Goal: Task Accomplishment & Management: Manage account settings

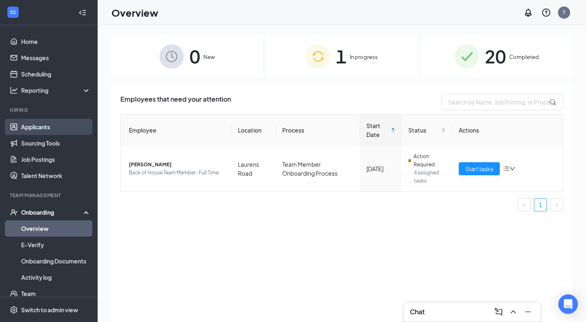
click at [34, 125] on link "Applicants" at bounding box center [56, 127] width 70 height 16
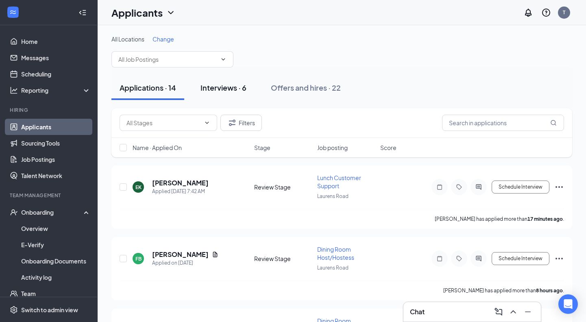
click at [245, 90] on div "Interviews · 6" at bounding box center [224, 88] width 46 height 10
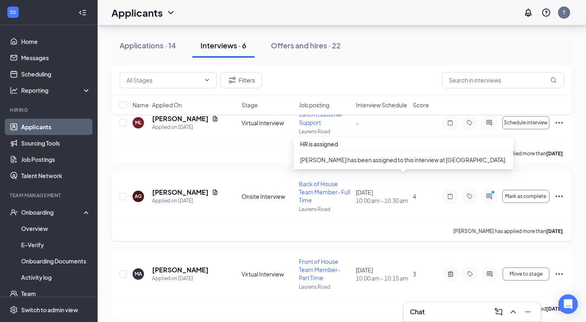
scroll to position [295, 0]
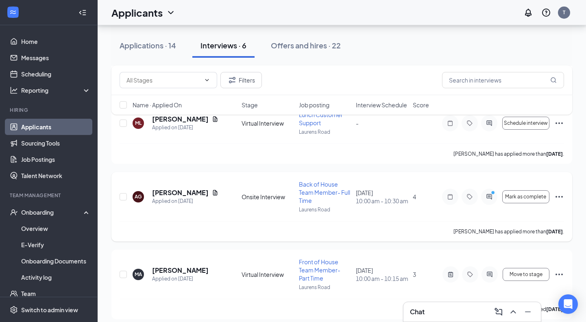
click at [494, 194] on div at bounding box center [489, 197] width 16 height 16
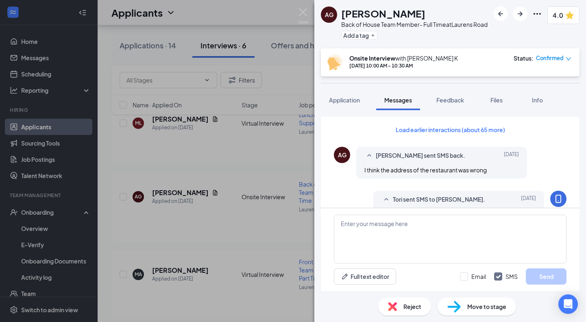
scroll to position [337, 0]
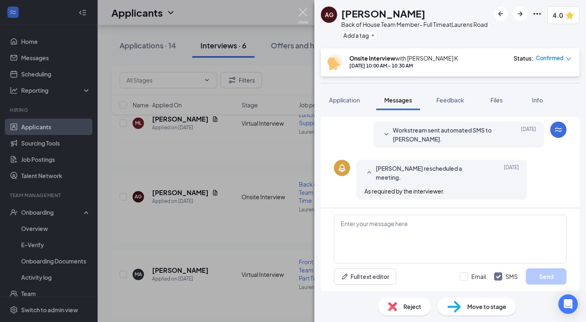
click at [303, 12] on img at bounding box center [303, 16] width 10 height 16
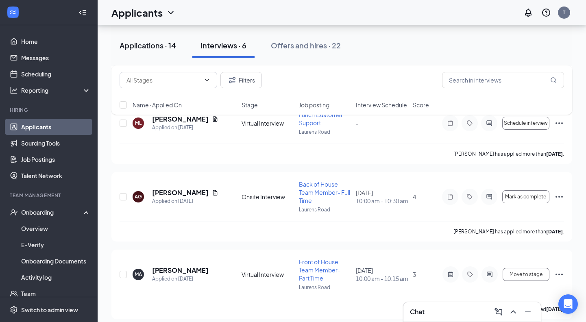
click at [151, 44] on div "Applications · 14" at bounding box center [148, 45] width 57 height 10
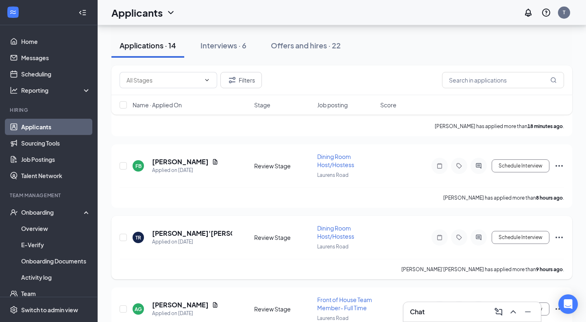
scroll to position [96, 0]
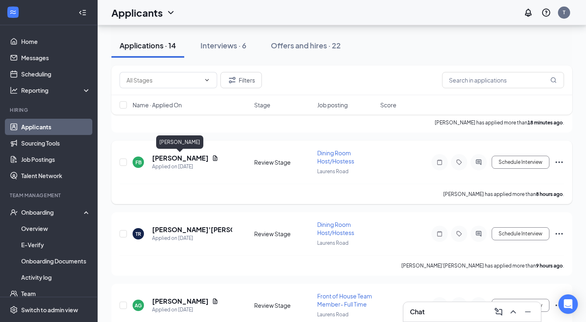
click at [189, 157] on h5 "[PERSON_NAME]" at bounding box center [180, 158] width 57 height 9
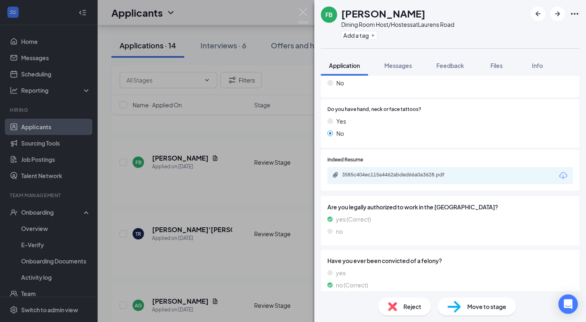
scroll to position [412, 0]
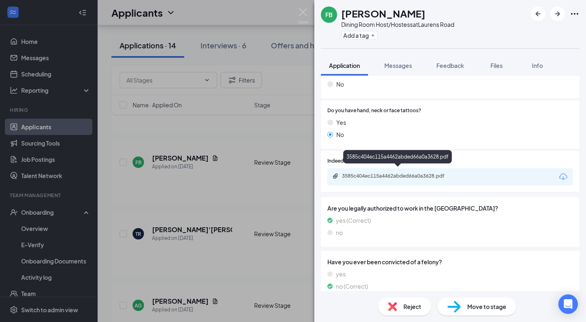
click at [406, 173] on div "3585c404ec115a4462abded66a0a3628.pdf" at bounding box center [399, 176] width 114 height 7
click at [275, 175] on div "FB [PERSON_NAME] Dining Room Host/Hostess at [GEOGRAPHIC_DATA] Add a tag Applic…" at bounding box center [293, 161] width 586 height 322
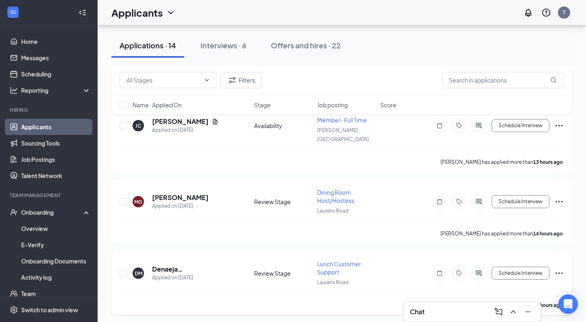
scroll to position [586, 0]
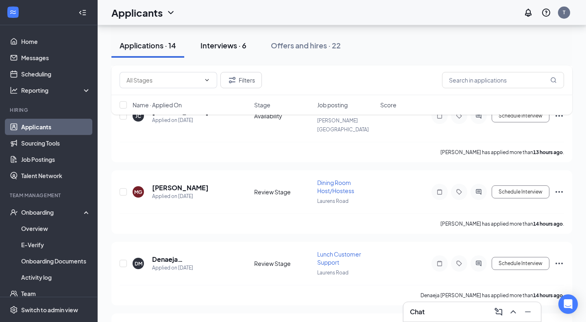
click at [213, 44] on div "Interviews · 6" at bounding box center [224, 45] width 46 height 10
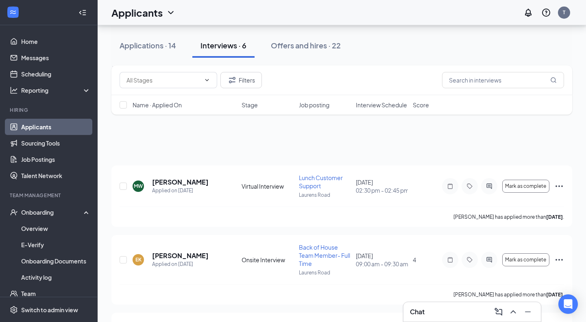
scroll to position [126, 0]
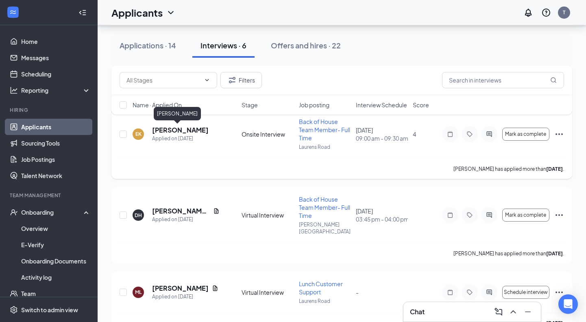
click at [173, 129] on h5 "[PERSON_NAME]" at bounding box center [180, 130] width 57 height 9
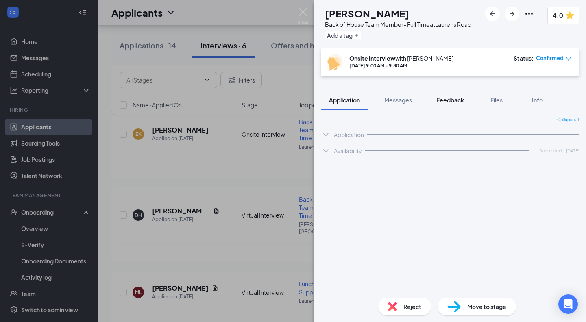
click at [452, 98] on span "Feedback" at bounding box center [451, 99] width 28 height 7
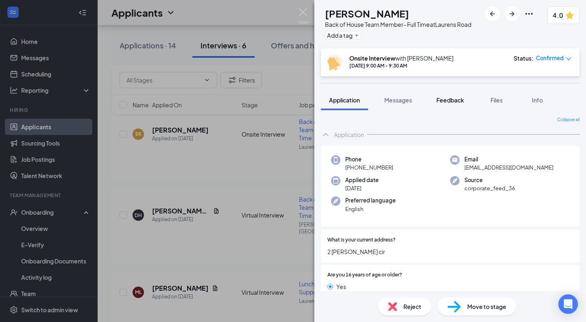
click at [450, 102] on span "Feedback" at bounding box center [451, 99] width 28 height 7
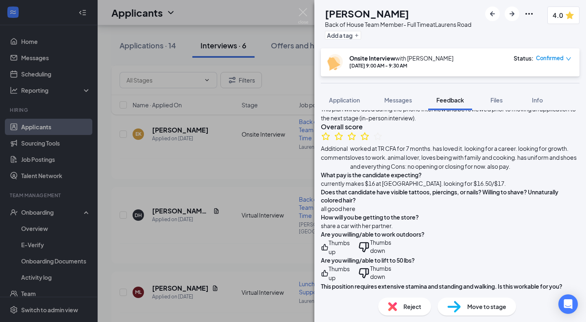
scroll to position [38, 0]
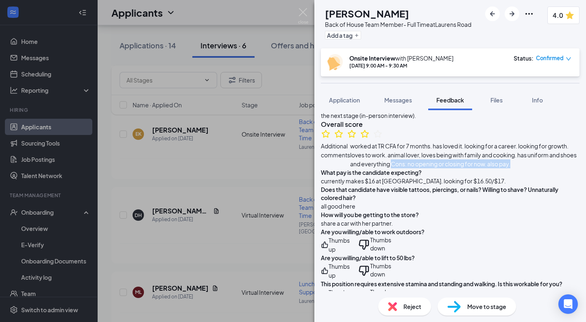
drag, startPoint x: 360, startPoint y: 203, endPoint x: 499, endPoint y: 212, distance: 139.0
click at [499, 168] on div "This plan will be used during the phone interview and be reviewed prior to movi…" at bounding box center [450, 135] width 259 height 66
click at [302, 11] on img at bounding box center [303, 16] width 10 height 16
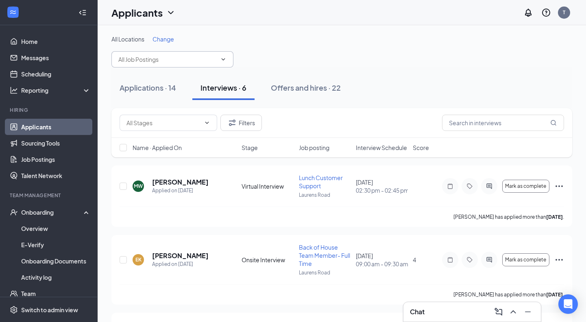
drag, startPoint x: 142, startPoint y: 89, endPoint x: 204, endPoint y: 66, distance: 66.4
click at [141, 89] on div "Applications · 14" at bounding box center [148, 88] width 57 height 10
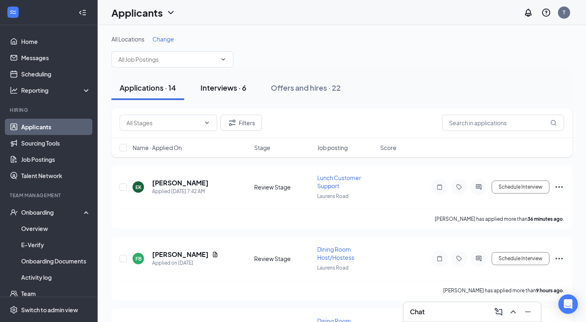
click at [245, 87] on div "Interviews · 6" at bounding box center [224, 88] width 46 height 10
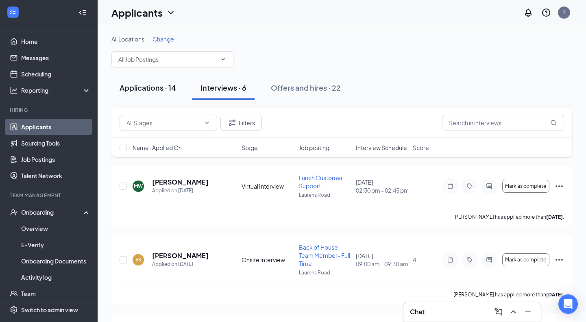
click at [153, 88] on div "Applications · 14" at bounding box center [148, 88] width 57 height 10
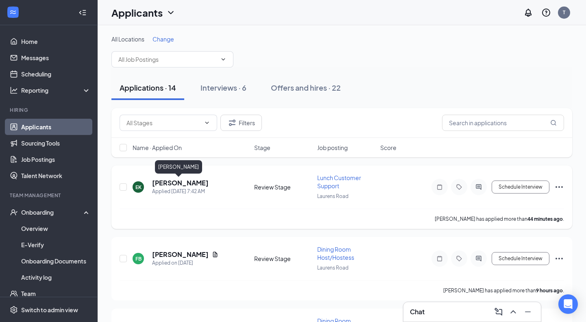
click at [192, 182] on h5 "[PERSON_NAME]" at bounding box center [180, 183] width 57 height 9
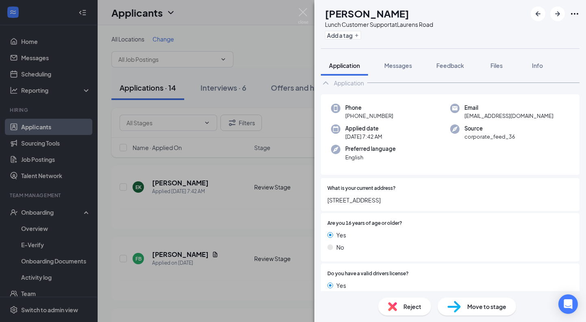
scroll to position [7, 0]
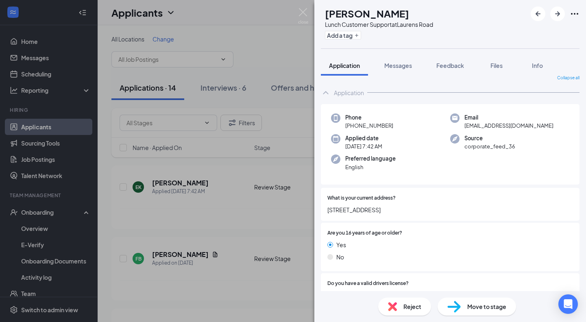
click at [472, 307] on span "Move to stage" at bounding box center [487, 306] width 39 height 9
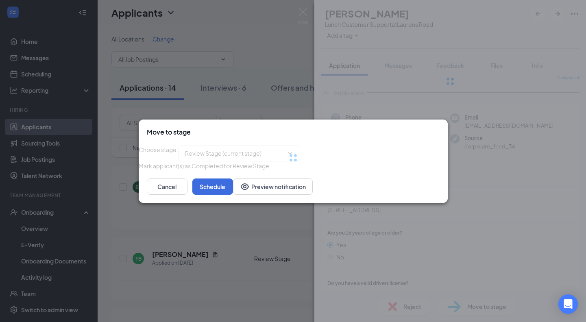
type input "Virtual Interview (next stage)"
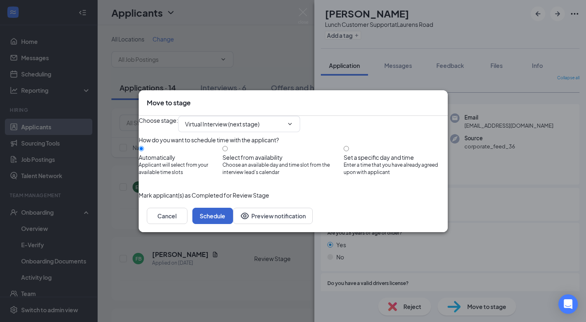
drag, startPoint x: 420, startPoint y: 232, endPoint x: 420, endPoint y: 227, distance: 5.8
click at [233, 224] on button "Schedule" at bounding box center [212, 216] width 41 height 16
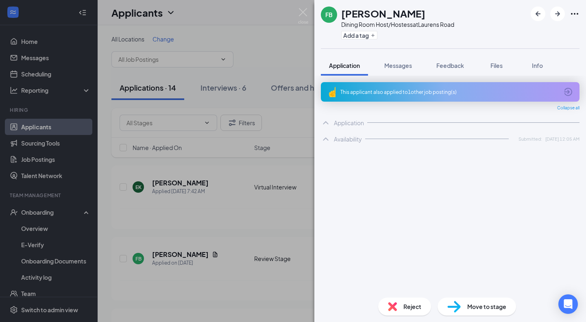
click at [282, 218] on div "FB [PERSON_NAME] Dining Room Host/Hostess at [GEOGRAPHIC_DATA] Add a tag Applic…" at bounding box center [293, 161] width 586 height 322
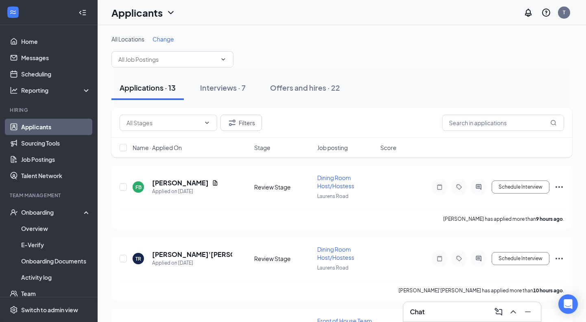
click at [302, 14] on div "Applicants T" at bounding box center [342, 12] width 489 height 25
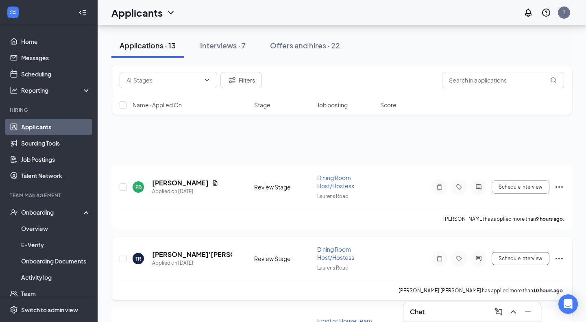
scroll to position [114, 0]
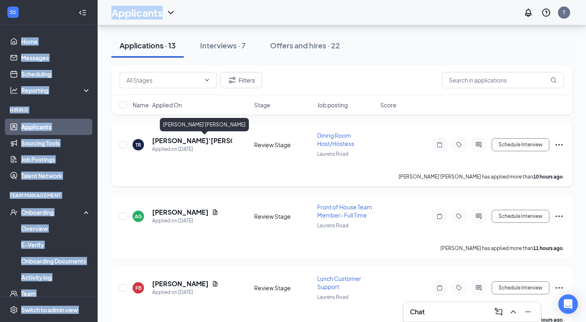
click at [219, 138] on h5 "[PERSON_NAME]'[PERSON_NAME]" at bounding box center [192, 140] width 80 height 9
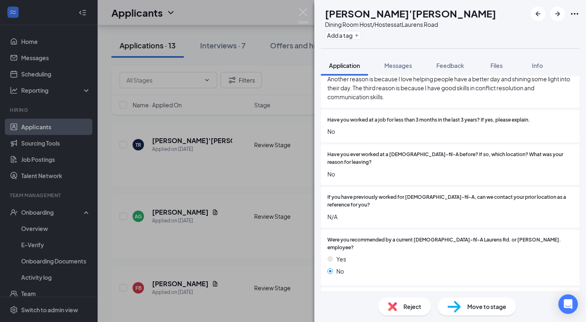
scroll to position [1423, 0]
click at [404, 309] on span "Reject" at bounding box center [413, 306] width 18 height 9
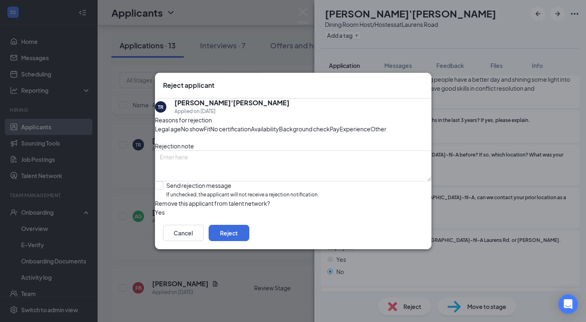
click at [279, 125] on span "Availability" at bounding box center [265, 129] width 28 height 9
click at [211, 199] on div "Send rejection message If unchecked, the applicant will not receive a rejection…" at bounding box center [242, 189] width 153 height 17
click at [211, 199] on input "Send rejection message If unchecked, the applicant will not receive a rejection…" at bounding box center [237, 189] width 164 height 17
checkbox input "true"
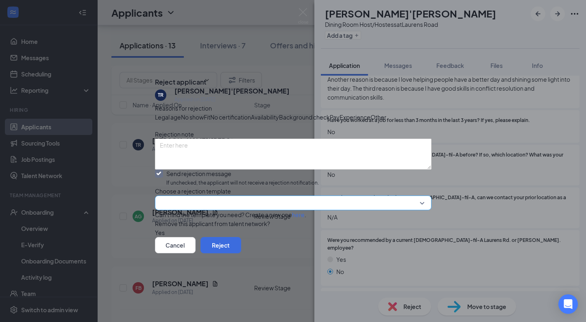
click at [211, 210] on input "search" at bounding box center [290, 203] width 261 height 14
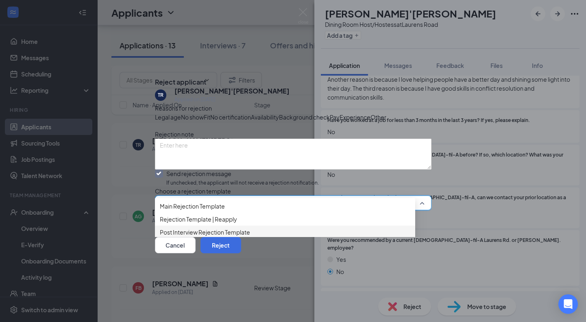
click at [240, 202] on span "Main Rejection Template" at bounding box center [285, 206] width 251 height 9
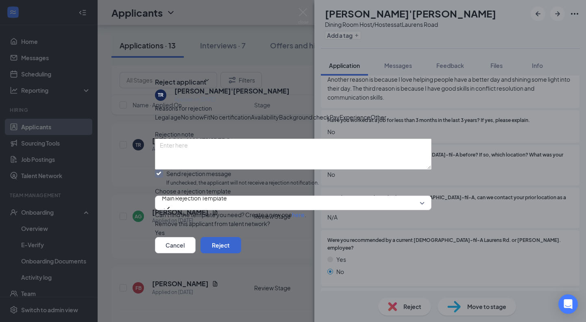
click at [241, 254] on button "Reject" at bounding box center [221, 245] width 41 height 16
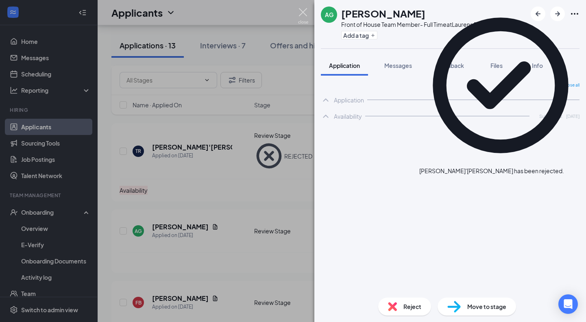
click at [302, 13] on img at bounding box center [303, 16] width 10 height 16
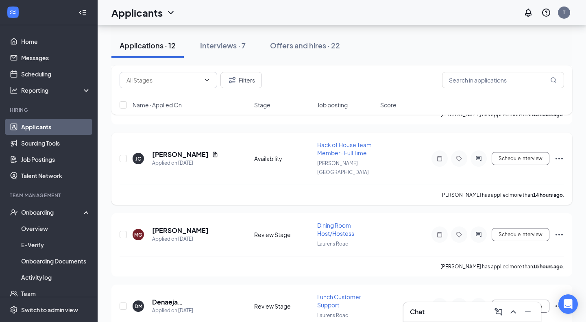
scroll to position [401, 0]
click at [198, 225] on h5 "[PERSON_NAME]" at bounding box center [180, 229] width 57 height 9
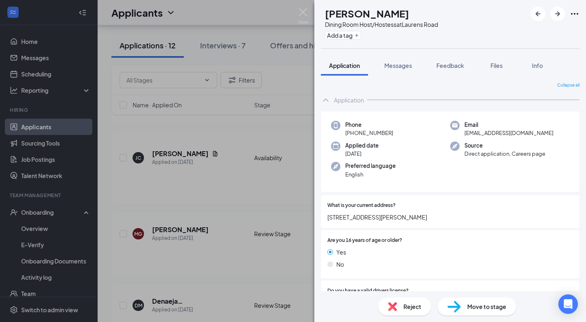
click at [471, 308] on span "Move to stage" at bounding box center [487, 306] width 39 height 9
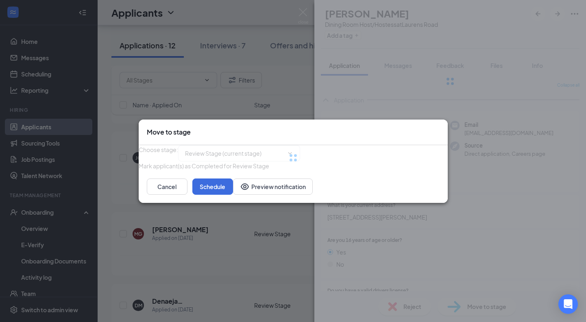
type input "Virtual Interview (next stage)"
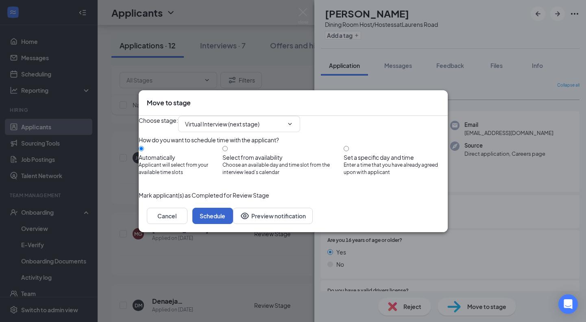
click at [233, 224] on button "Schedule" at bounding box center [212, 216] width 41 height 16
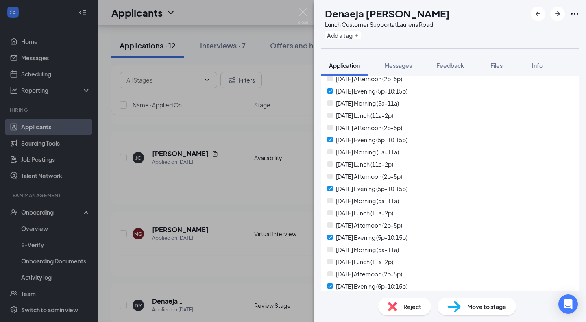
scroll to position [847, 0]
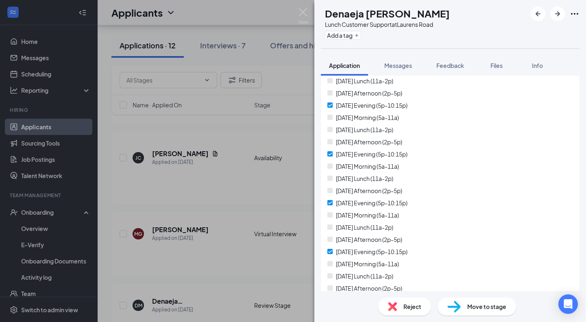
click at [404, 308] on span "Reject" at bounding box center [413, 306] width 18 height 9
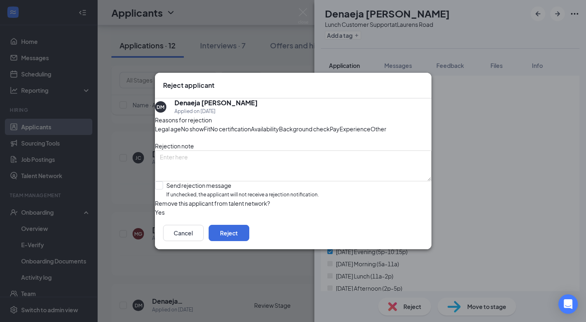
click at [343, 116] on div "Reasons for rejection" at bounding box center [293, 120] width 277 height 9
click at [279, 125] on span "Availability" at bounding box center [265, 129] width 28 height 9
click at [209, 190] on div "Send rejection message" at bounding box center [242, 185] width 153 height 8
click at [209, 199] on input "Send rejection message If unchecked, the applicant will not receive a rejection…" at bounding box center [237, 189] width 164 height 17
checkbox input "true"
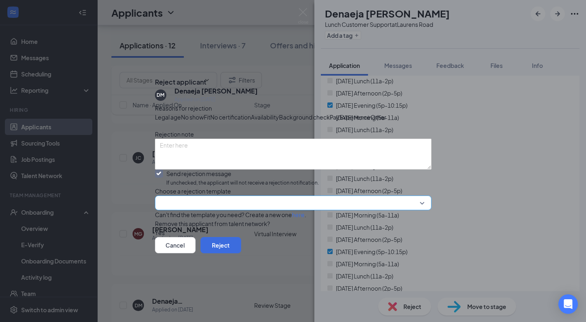
click at [200, 210] on input "search" at bounding box center [290, 203] width 261 height 14
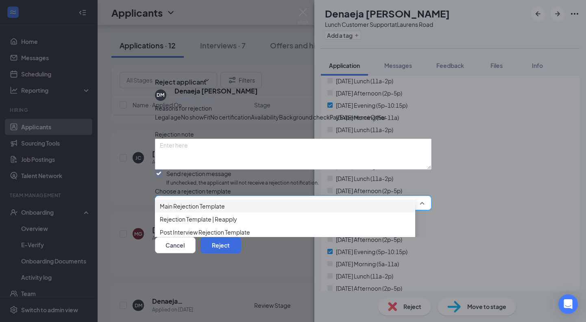
click at [201, 202] on span "Main Rejection Template" at bounding box center [192, 206] width 65 height 9
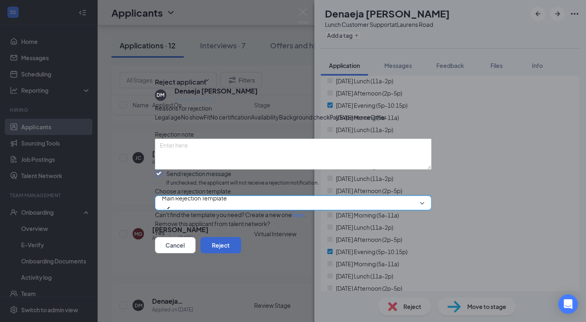
click at [241, 254] on button "Reject" at bounding box center [221, 245] width 41 height 16
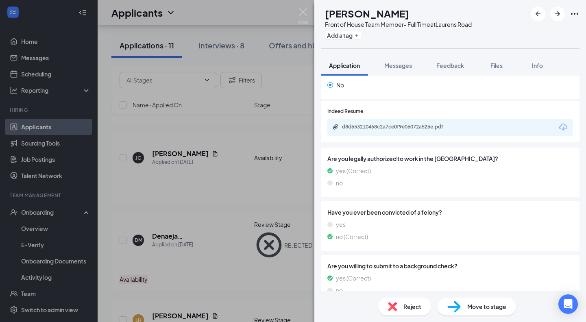
scroll to position [415, 0]
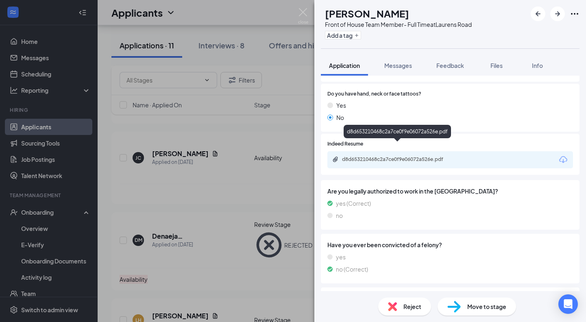
click at [388, 156] on div "d8d653210468c2a7ce0f9e06072a526e.pdf" at bounding box center [399, 159] width 114 height 7
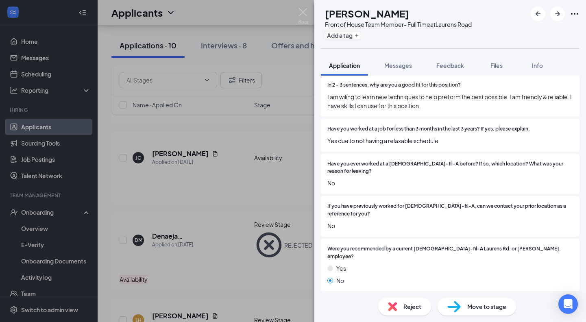
scroll to position [1477, 0]
click at [394, 306] on img at bounding box center [392, 306] width 9 height 9
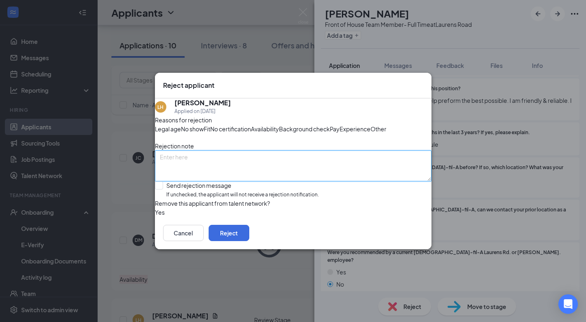
click at [234, 166] on textarea at bounding box center [293, 166] width 277 height 31
type textarea "tenure"
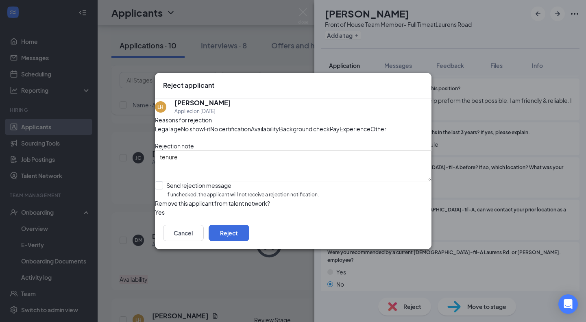
click at [340, 132] on span "Experience" at bounding box center [355, 129] width 31 height 9
click at [212, 190] on div "Send rejection message" at bounding box center [242, 185] width 153 height 8
click at [212, 199] on input "Send rejection message If unchecked, the applicant will not receive a rejection…" at bounding box center [237, 189] width 164 height 17
checkbox input "true"
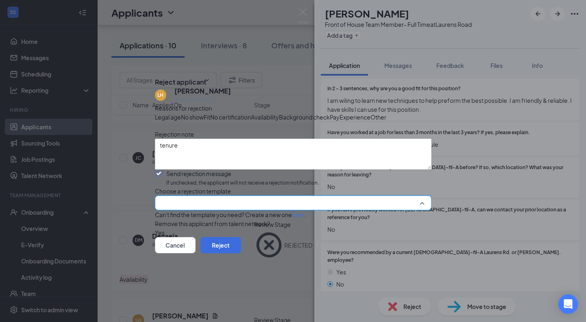
click at [208, 210] on input "search" at bounding box center [290, 203] width 261 height 14
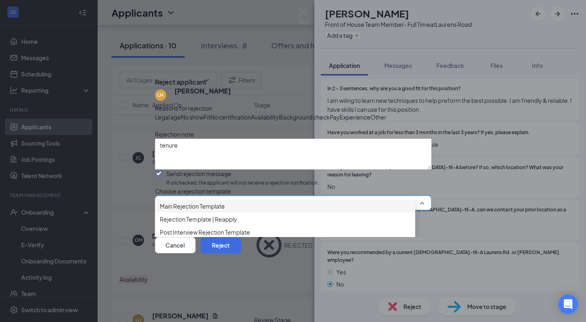
click at [220, 202] on span "Main Rejection Template" at bounding box center [192, 206] width 65 height 9
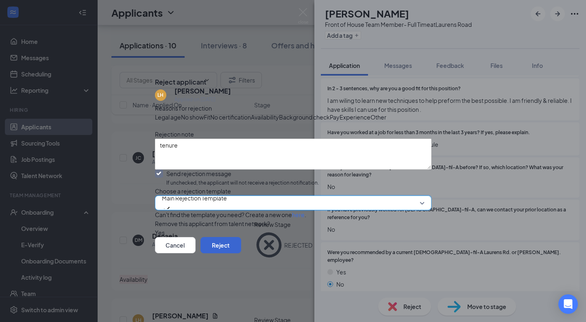
click at [241, 254] on button "Reject" at bounding box center [221, 245] width 41 height 16
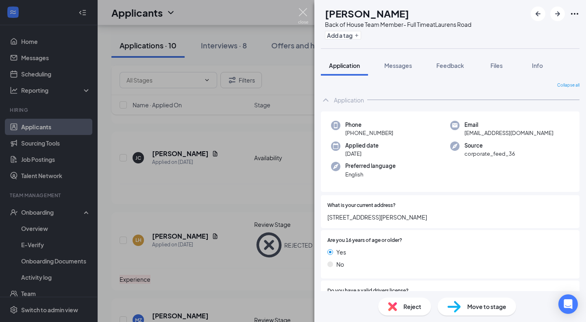
click at [304, 15] on img at bounding box center [303, 16] width 10 height 16
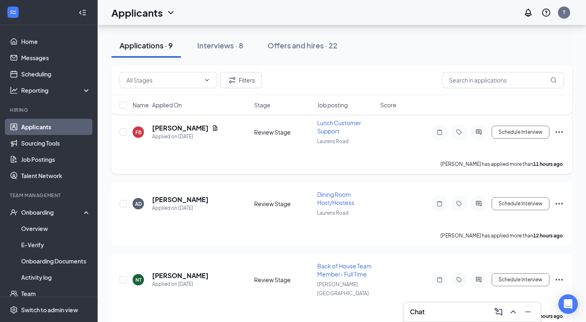
scroll to position [867, 0]
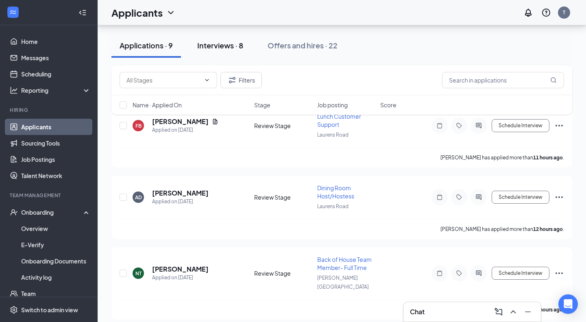
click at [239, 48] on div "Interviews · 8" at bounding box center [220, 45] width 46 height 10
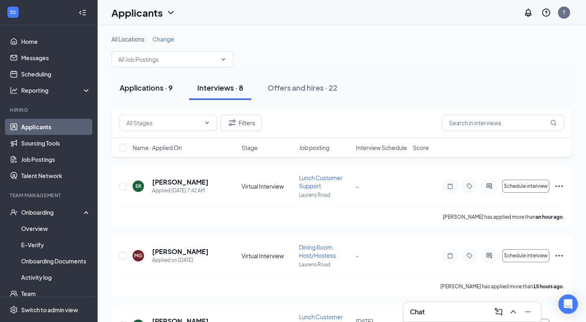
click at [152, 90] on div "Applications · 9" at bounding box center [146, 88] width 53 height 10
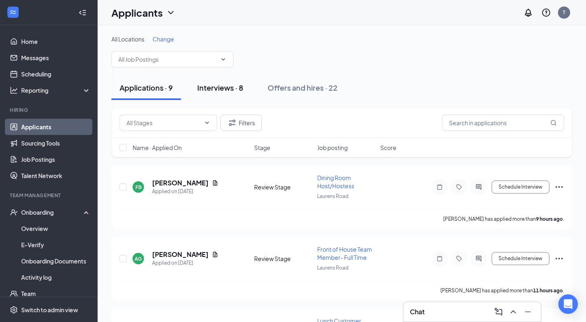
click at [218, 95] on button "Interviews · 8" at bounding box center [220, 88] width 62 height 24
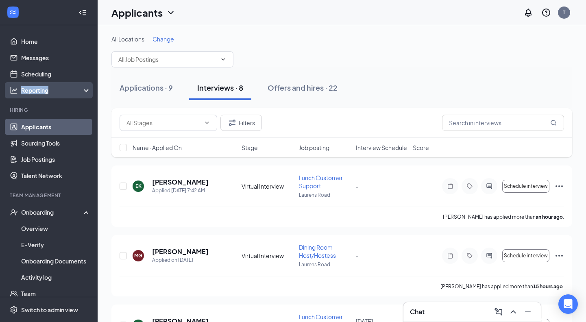
click at [68, 85] on div "Reporting" at bounding box center [49, 90] width 98 height 16
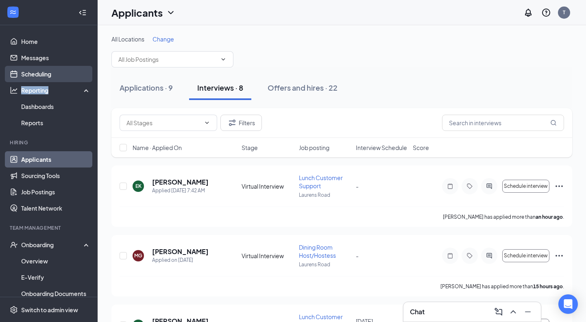
click at [66, 77] on link "Scheduling" at bounding box center [56, 74] width 70 height 16
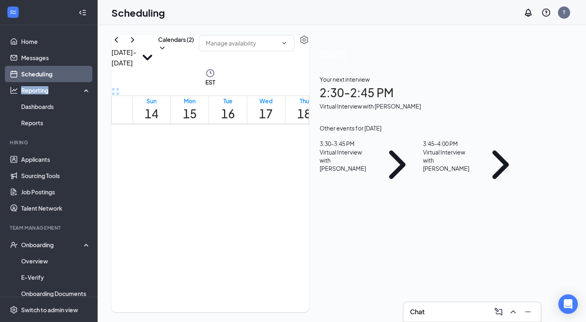
scroll to position [400, 0]
click at [370, 173] on div "Virtual Interview with [PERSON_NAME]" at bounding box center [345, 160] width 50 height 24
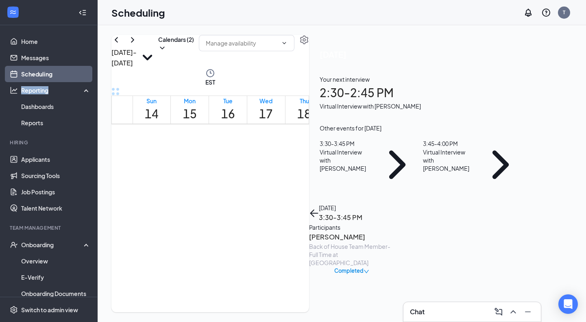
scroll to position [671, 0]
click at [49, 161] on link "Applicants" at bounding box center [56, 159] width 70 height 16
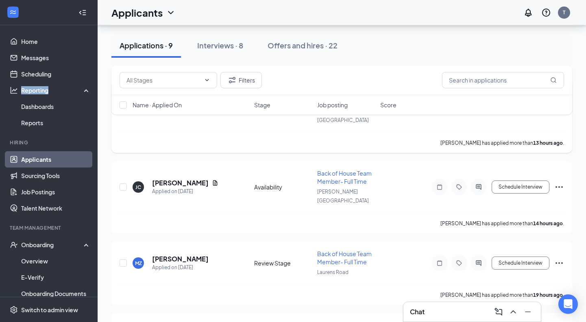
scroll to position [375, 0]
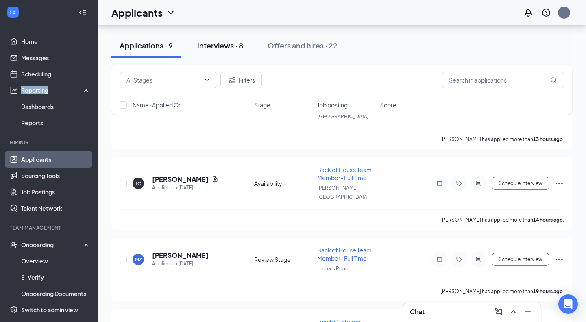
click at [220, 53] on button "Interviews · 8" at bounding box center [220, 45] width 62 height 24
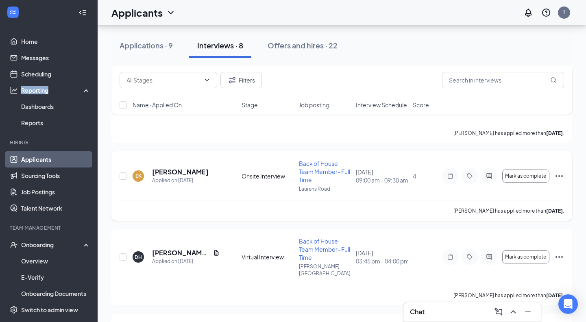
scroll to position [223, 0]
click at [177, 173] on h5 "[PERSON_NAME]" at bounding box center [180, 171] width 57 height 9
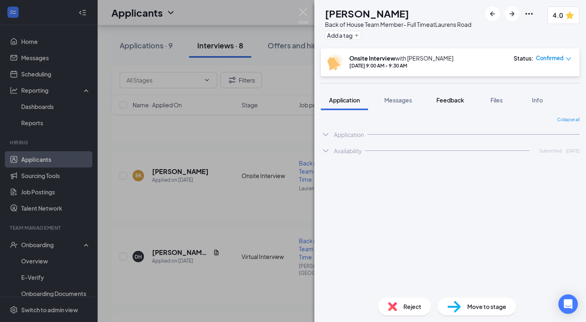
click at [457, 102] on span "Feedback" at bounding box center [451, 99] width 28 height 7
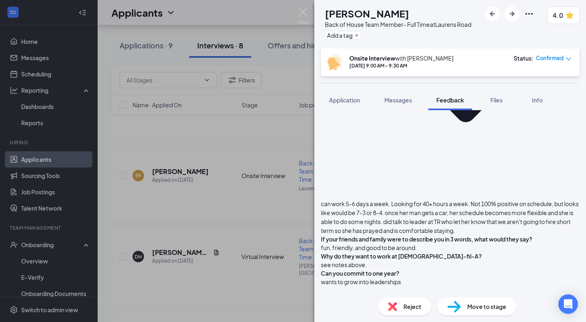
scroll to position [371, 0]
